Goal: Check status: Check status

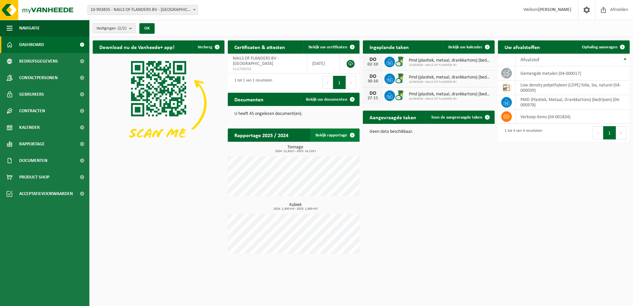
click at [352, 134] on span at bounding box center [352, 135] width 13 height 13
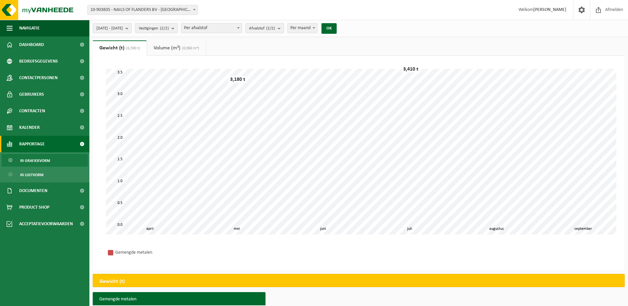
click at [230, 26] on span "Per afvalstof" at bounding box center [212, 28] width 60 height 9
click at [239, 28] on span "Per afvalstof" at bounding box center [212, 28] width 60 height 9
click at [284, 28] on button "Afvalstof (2/2)" at bounding box center [264, 28] width 39 height 10
click at [337, 27] on button "OK" at bounding box center [329, 28] width 15 height 11
click at [123, 27] on span "2025-04-01 - 2025-09-17" at bounding box center [109, 29] width 27 height 10
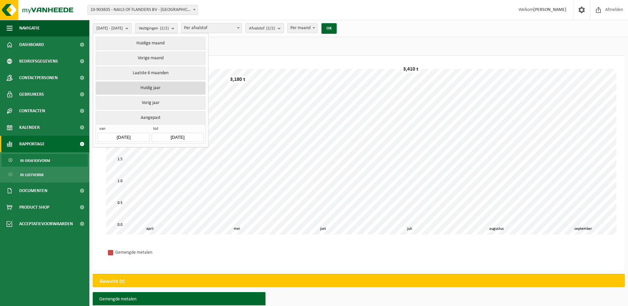
click at [163, 89] on button "Huidig jaar" at bounding box center [151, 87] width 110 height 13
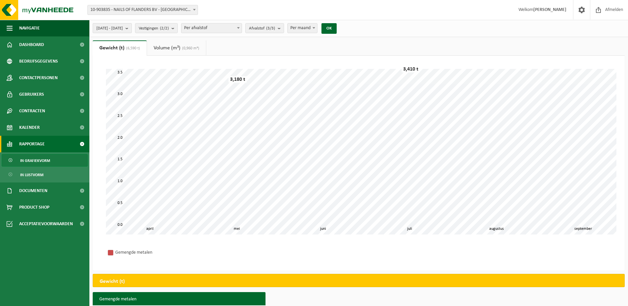
click at [132, 29] on button "2025-01-01 - 2025-09-17" at bounding box center [112, 28] width 39 height 10
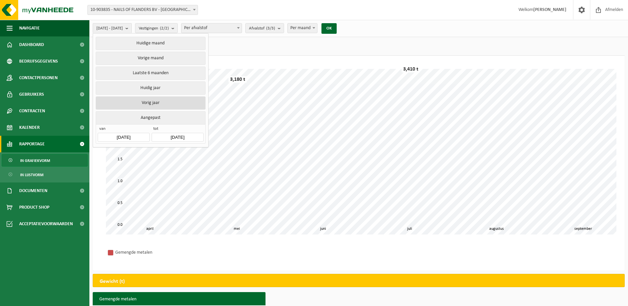
click at [154, 102] on button "Vorig jaar" at bounding box center [151, 102] width 110 height 13
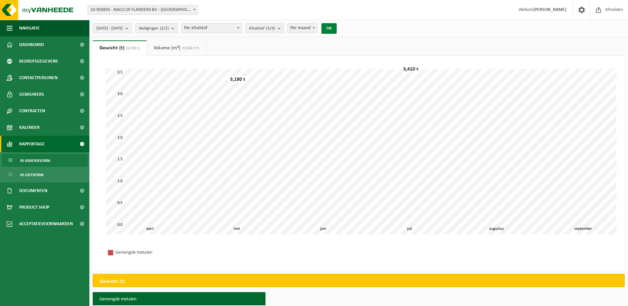
click at [337, 27] on button "OK" at bounding box center [329, 28] width 15 height 11
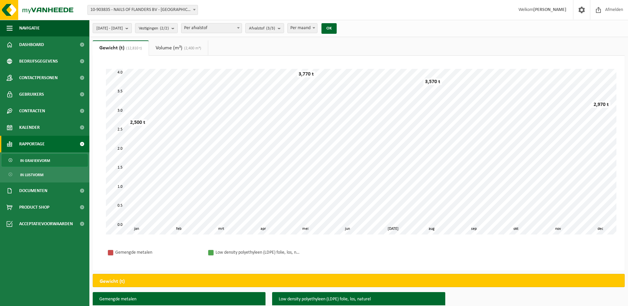
click at [123, 29] on span "2024-01-01 - 2024-12-31" at bounding box center [109, 29] width 27 height 10
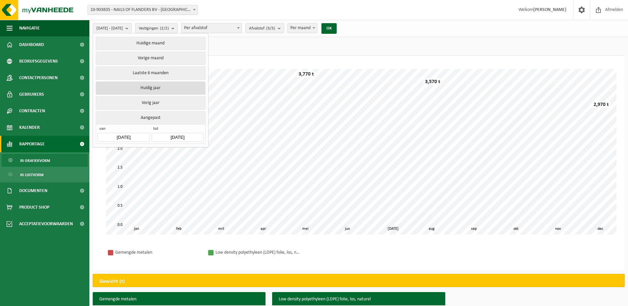
click at [150, 86] on button "Huidig jaar" at bounding box center [151, 87] width 110 height 13
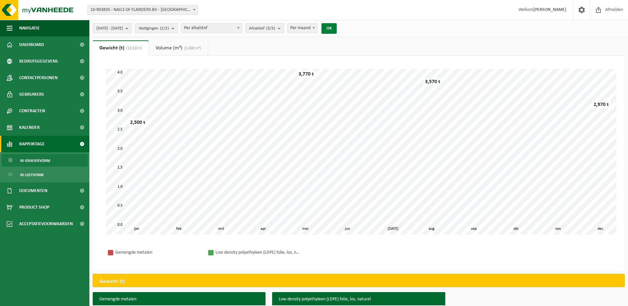
click at [337, 27] on button "OK" at bounding box center [329, 28] width 15 height 11
